Goal: Information Seeking & Learning: Learn about a topic

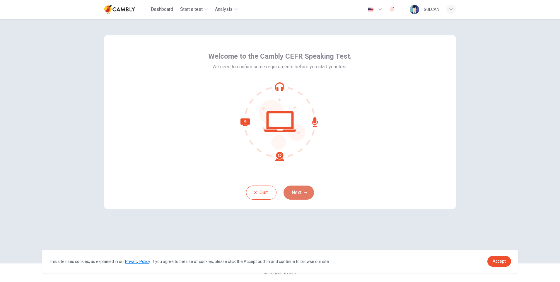
click at [297, 193] on button "Next" at bounding box center [299, 192] width 30 height 14
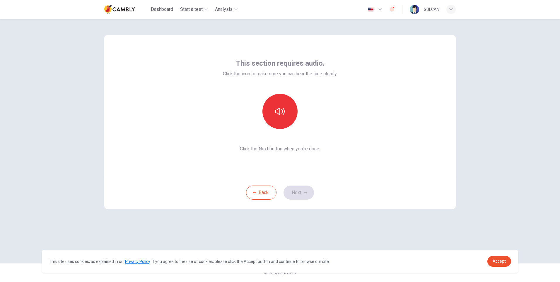
click at [342, 173] on div "This section requires audio. Click the icon to make sure you can hear the tune …" at bounding box center [279, 105] width 351 height 141
click at [286, 112] on button "button" at bounding box center [279, 111] width 35 height 35
click at [307, 192] on button "Next" at bounding box center [299, 192] width 30 height 14
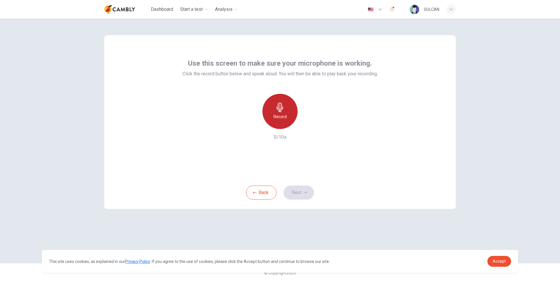
click at [281, 116] on h6 "Record" at bounding box center [280, 116] width 13 height 7
click at [297, 196] on button "Next" at bounding box center [299, 192] width 30 height 14
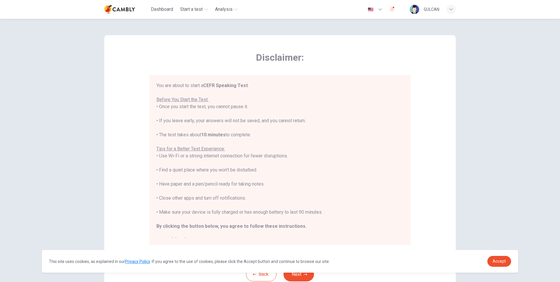
scroll to position [7, 0]
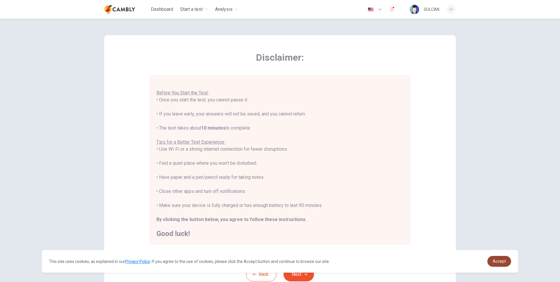
click at [498, 265] on link "Accept" at bounding box center [499, 261] width 24 height 11
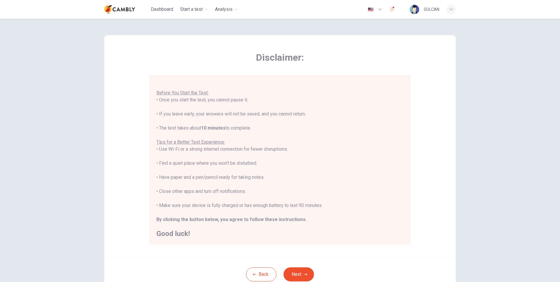
click at [498, 265] on link "Accept" at bounding box center [499, 261] width 24 height 11
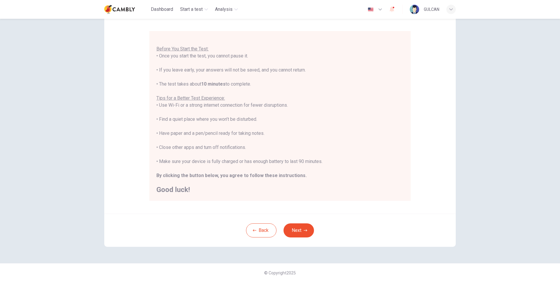
scroll to position [24, 0]
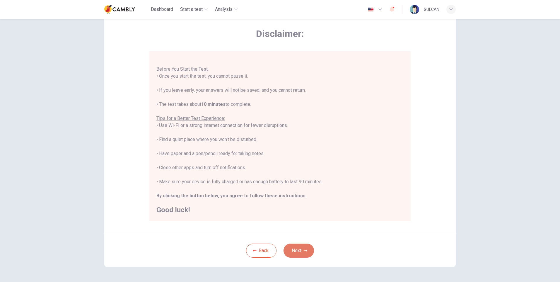
click at [298, 246] on button "Next" at bounding box center [299, 250] width 30 height 14
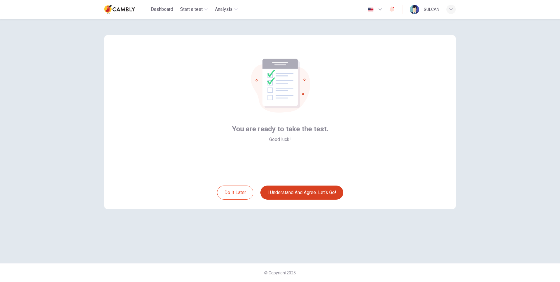
click at [292, 189] on button "I understand and agree. Let’s go!" at bounding box center [301, 192] width 83 height 14
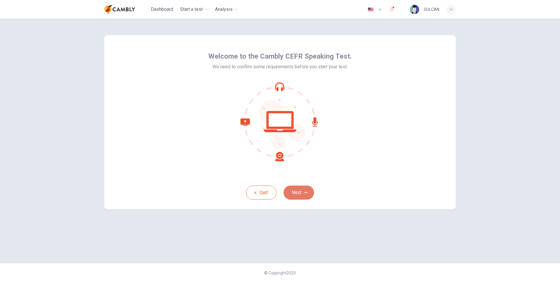
click at [299, 189] on button "Next" at bounding box center [299, 192] width 30 height 14
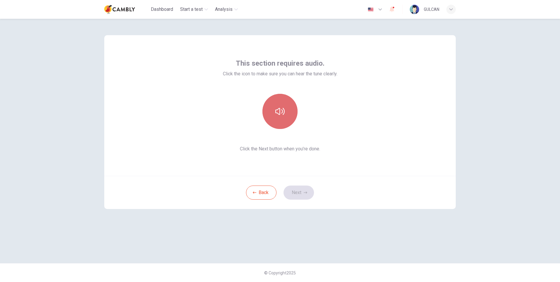
click at [279, 114] on icon "button" at bounding box center [279, 111] width 9 height 7
click at [295, 192] on button "Next" at bounding box center [299, 192] width 30 height 14
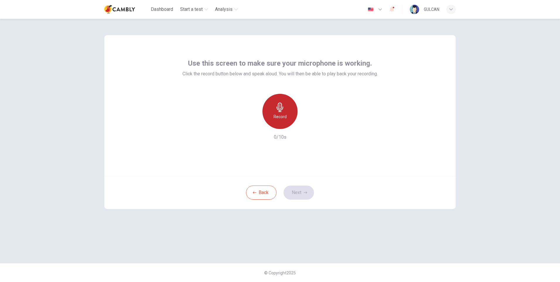
click at [280, 115] on h6 "Record" at bounding box center [280, 116] width 13 height 7
click at [300, 191] on button "Next" at bounding box center [299, 192] width 30 height 14
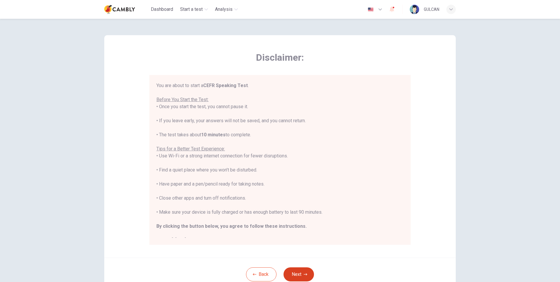
click at [298, 272] on button "Next" at bounding box center [299, 274] width 30 height 14
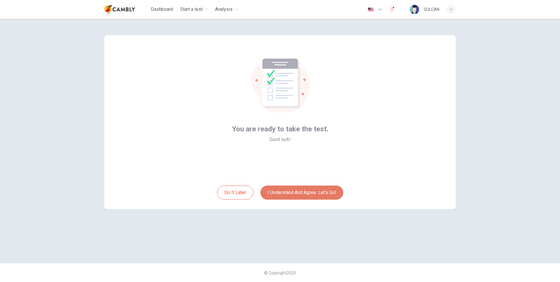
click at [295, 187] on button "I understand and agree. Let’s go!" at bounding box center [301, 192] width 83 height 14
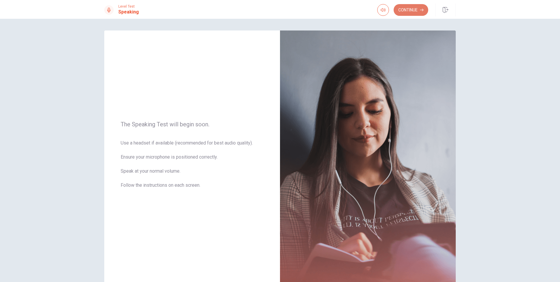
click at [412, 12] on button "Continue" at bounding box center [411, 10] width 35 height 12
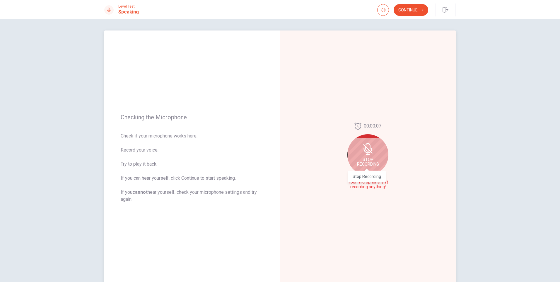
click at [366, 166] on span "Stop Recording" at bounding box center [368, 161] width 22 height 9
click at [375, 186] on button "Play Audio" at bounding box center [374, 187] width 8 height 8
click at [366, 156] on icon at bounding box center [367, 158] width 8 height 12
click at [373, 187] on icon "Play Audio" at bounding box center [374, 187] width 3 height 4
click at [370, 160] on icon at bounding box center [369, 158] width 12 height 12
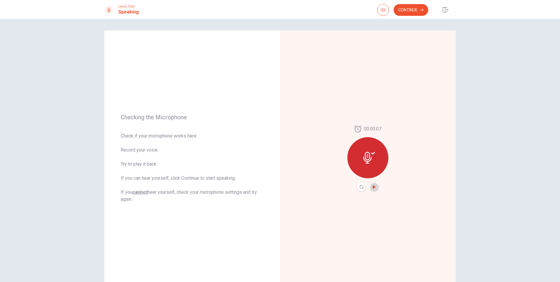
click at [373, 187] on icon "Play Audio" at bounding box center [374, 187] width 3 height 4
click at [359, 155] on div at bounding box center [367, 157] width 41 height 41
click at [362, 185] on button "Record Again" at bounding box center [361, 187] width 8 height 8
click at [374, 187] on icon "Play Audio" at bounding box center [374, 187] width 3 height 4
click at [321, 214] on div "00:00:15" at bounding box center [368, 157] width 176 height 255
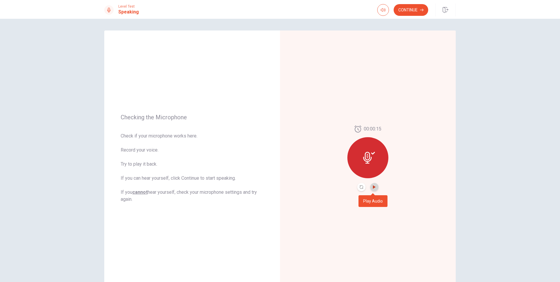
click at [373, 186] on icon "Play Audio" at bounding box center [375, 187] width 4 height 4
click at [415, 10] on button "Continue" at bounding box center [411, 10] width 35 height 12
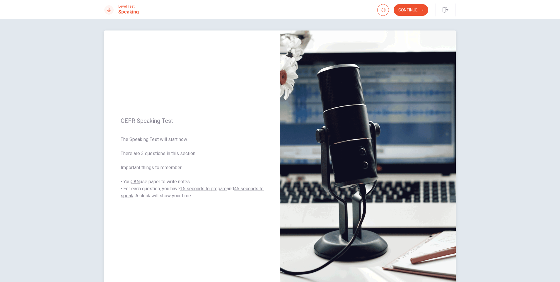
scroll to position [35, 0]
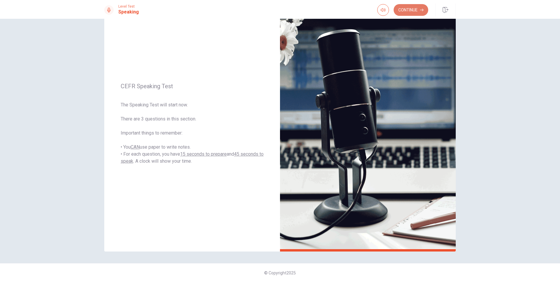
click at [410, 5] on button "Continue" at bounding box center [411, 10] width 35 height 12
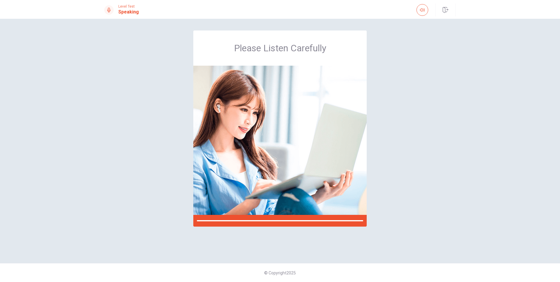
scroll to position [0, 0]
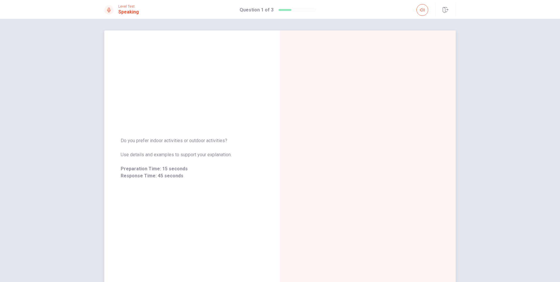
click at [214, 138] on span "Do you prefer indoor activities or outdoor activities?" at bounding box center [192, 140] width 143 height 7
click at [312, 144] on div "Preparation Time" at bounding box center [368, 157] width 176 height 255
click at [366, 161] on span "Preparation Time" at bounding box center [368, 158] width 46 height 7
click at [119, 137] on div "Do you prefer to go somewhere you have never been before, or somewhere you have…" at bounding box center [192, 158] width 176 height 63
drag, startPoint x: 119, startPoint y: 136, endPoint x: 208, endPoint y: 142, distance: 88.9
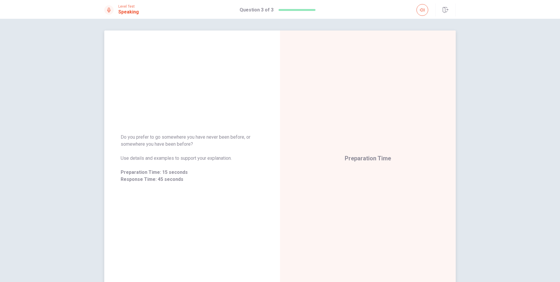
click at [208, 142] on span "Do you prefer to go somewhere you have never been before, or somewhere you have…" at bounding box center [192, 141] width 143 height 14
drag, startPoint x: 188, startPoint y: 143, endPoint x: 109, endPoint y: 138, distance: 78.7
click at [109, 138] on div "Do you prefer to go somewhere you have never been before, or somewhere you have…" at bounding box center [192, 158] width 176 height 63
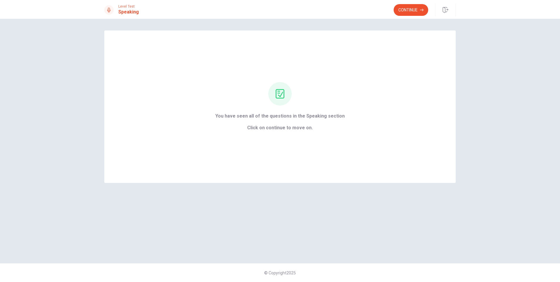
click at [410, 4] on div "Continue" at bounding box center [425, 10] width 62 height 13
click at [411, 9] on button "Continue" at bounding box center [411, 10] width 35 height 12
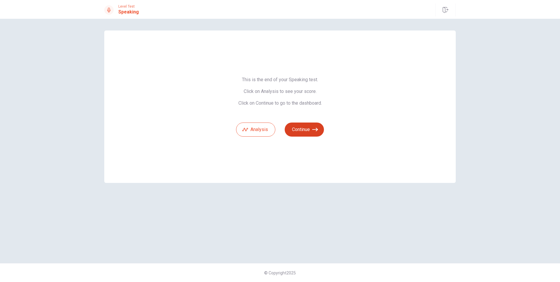
click at [307, 127] on button "Continue" at bounding box center [304, 129] width 39 height 14
